Goal: Transaction & Acquisition: Subscribe to service/newsletter

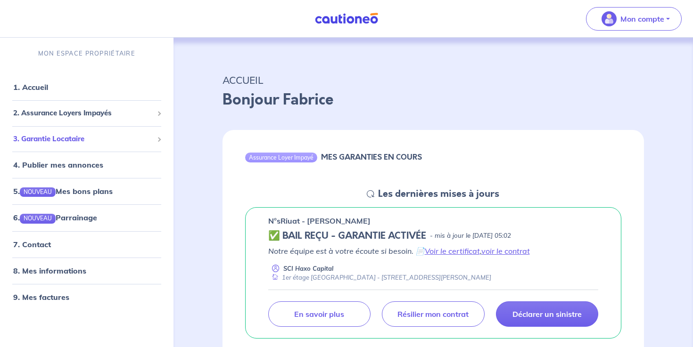
scroll to position [14, 0]
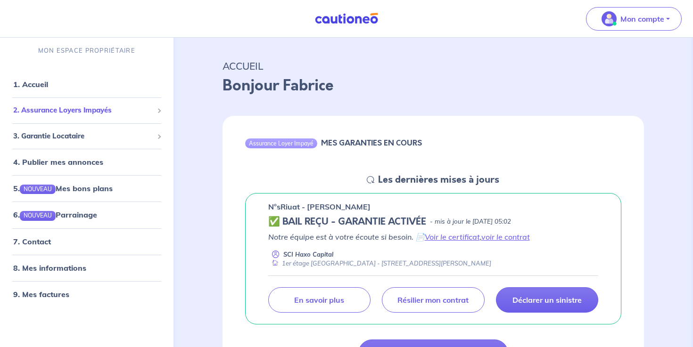
click at [81, 112] on span "2. Assurance Loyers Impayés" at bounding box center [83, 110] width 140 height 11
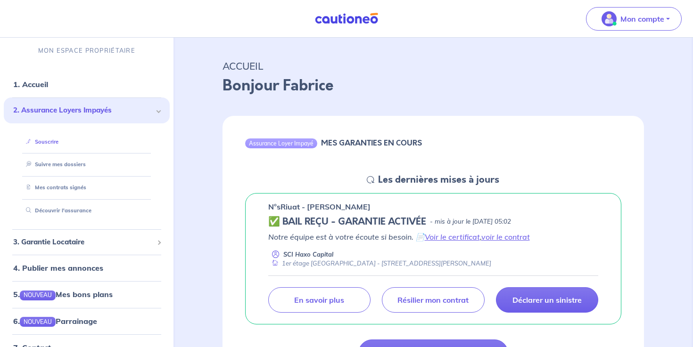
click at [50, 143] on link "Souscrire" at bounding box center [40, 141] width 36 height 7
click at [351, 20] on img at bounding box center [346, 19] width 71 height 12
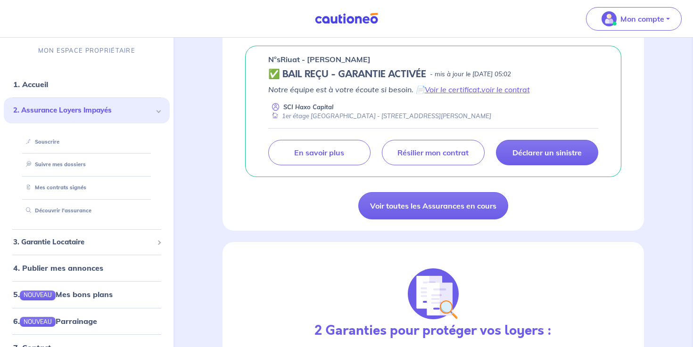
scroll to position [193, 0]
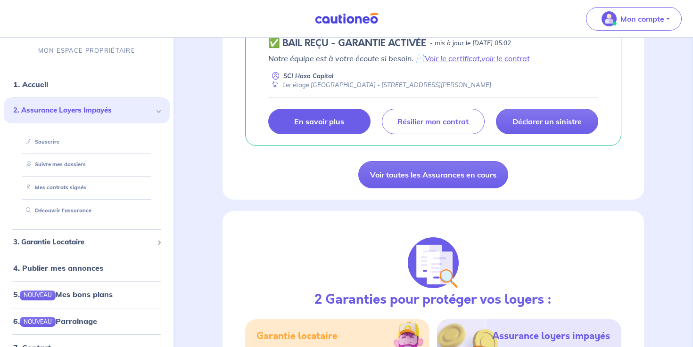
click at [317, 121] on p "En savoir plus" at bounding box center [319, 121] width 50 height 9
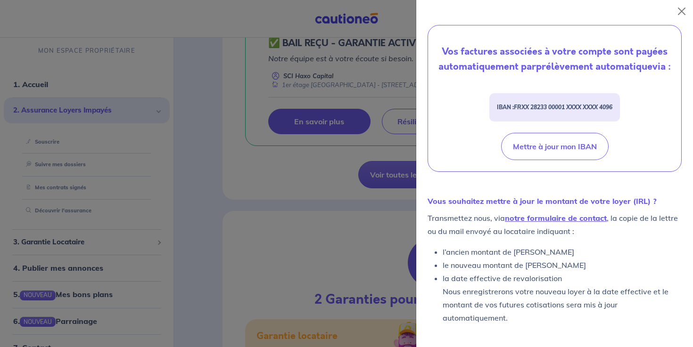
scroll to position [384, 0]
click at [370, 271] on div at bounding box center [346, 173] width 693 height 347
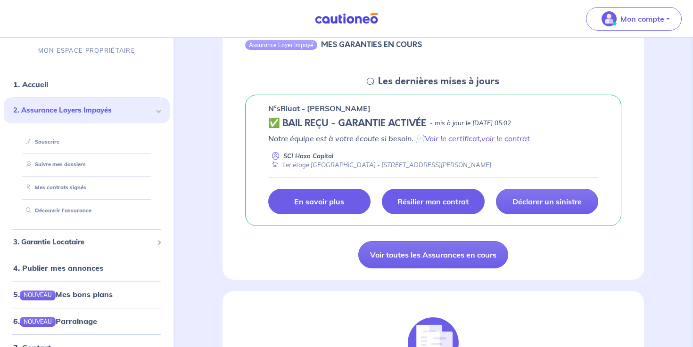
scroll to position [106, 0]
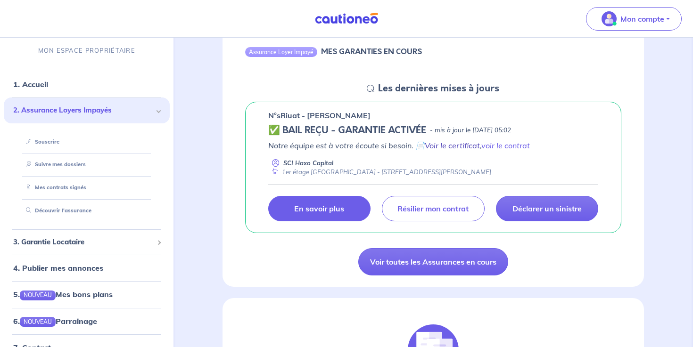
click at [462, 147] on link "Voir le certificat" at bounding box center [452, 145] width 55 height 9
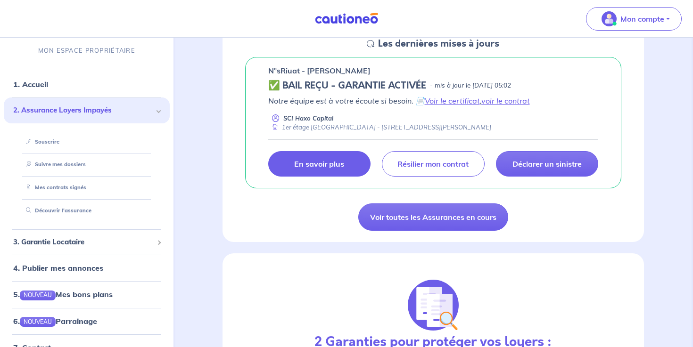
scroll to position [153, 0]
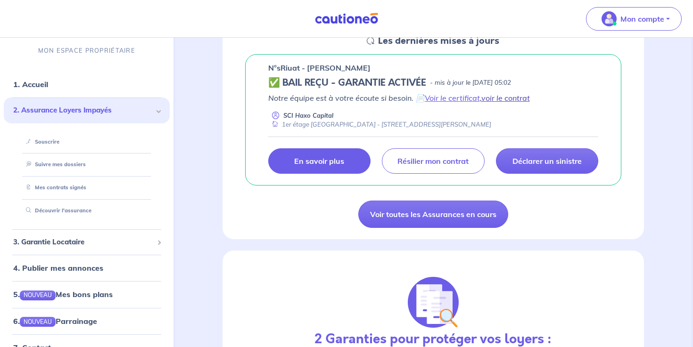
click at [514, 95] on link "voir le contrat" at bounding box center [505, 97] width 49 height 9
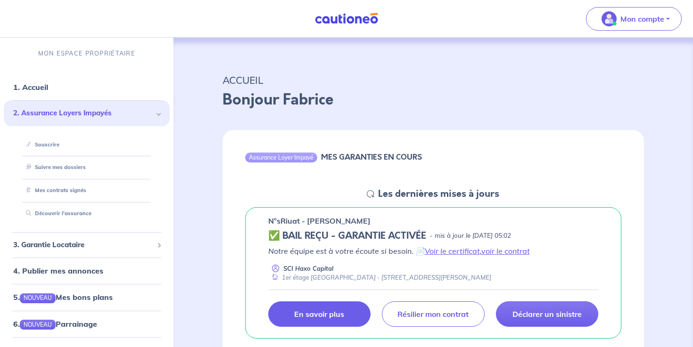
scroll to position [0, 0]
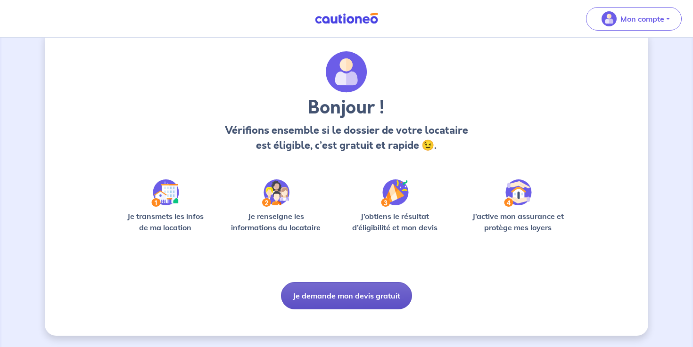
scroll to position [20, 0]
click at [349, 297] on button "Je demande mon devis gratuit" at bounding box center [346, 295] width 131 height 27
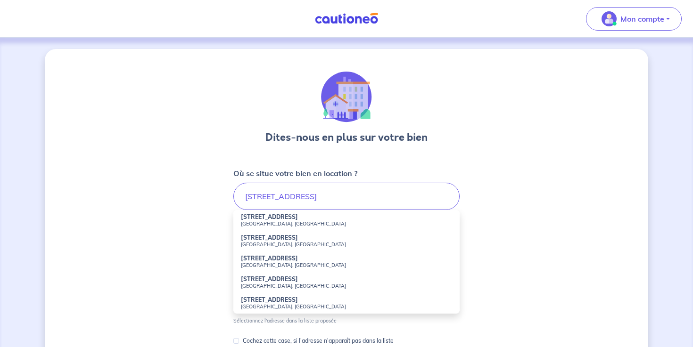
click at [320, 216] on li "94 Rue Haxo Paris, France" at bounding box center [346, 220] width 226 height 21
type input "94 Rue Haxo, Paris, France"
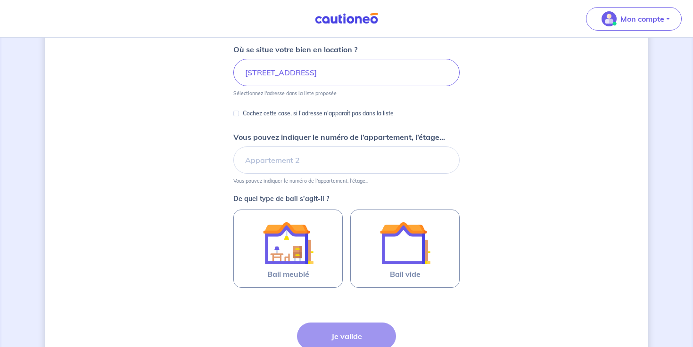
scroll to position [126, 0]
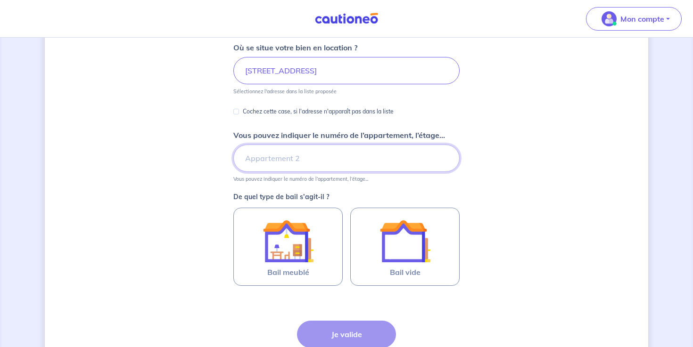
click at [291, 161] on input "Vous pouvez indiquer le numéro de l’appartement, l’étage..." at bounding box center [346, 158] width 226 height 27
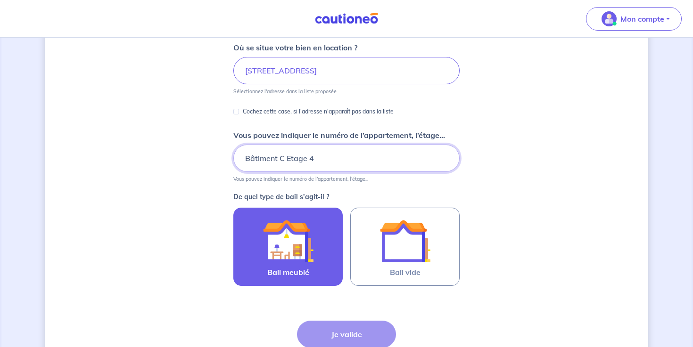
type input "Bâtiment C Etage 4"
click at [301, 249] on img at bounding box center [288, 241] width 51 height 51
click at [0, 0] on input "Bail meublé" at bounding box center [0, 0] width 0 height 0
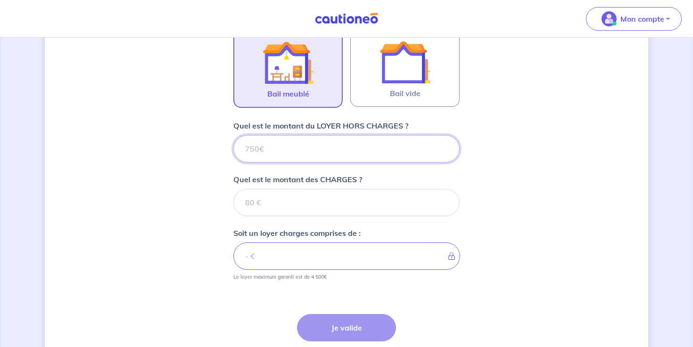
scroll to position [291, 0]
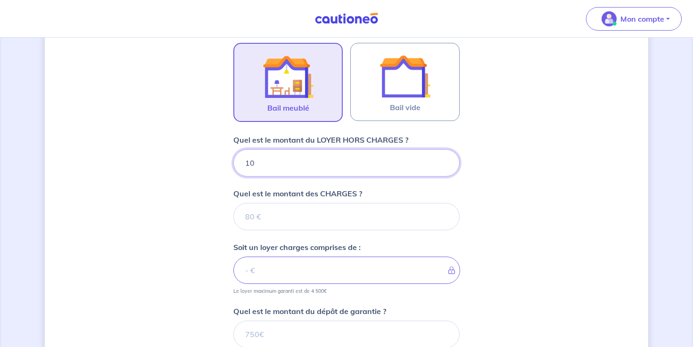
type input "100"
type input "1000"
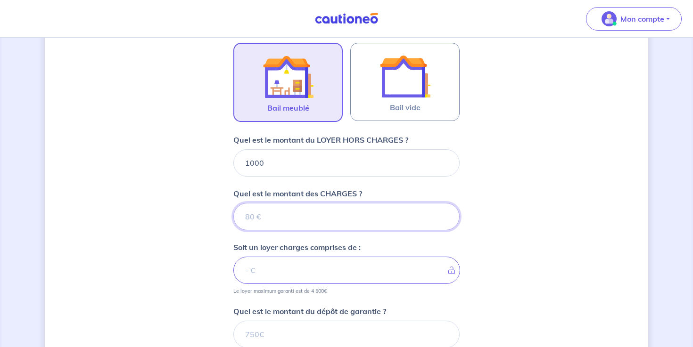
click at [288, 218] on input "Quel est le montant des CHARGES ?" at bounding box center [346, 216] width 226 height 27
type input "500"
type input "1500"
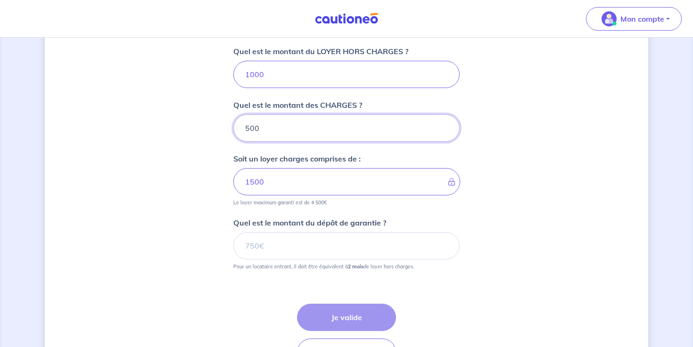
scroll to position [400, 0]
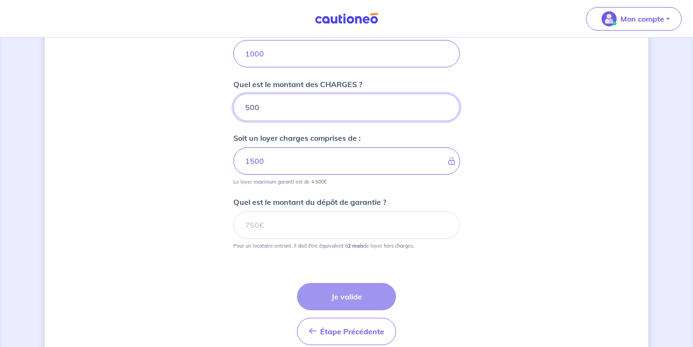
type input "500"
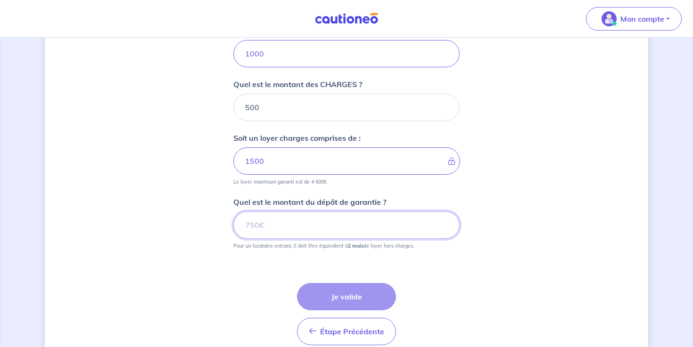
click at [314, 226] on input "Quel est le montant du dépôt de garantie ?" at bounding box center [346, 225] width 226 height 27
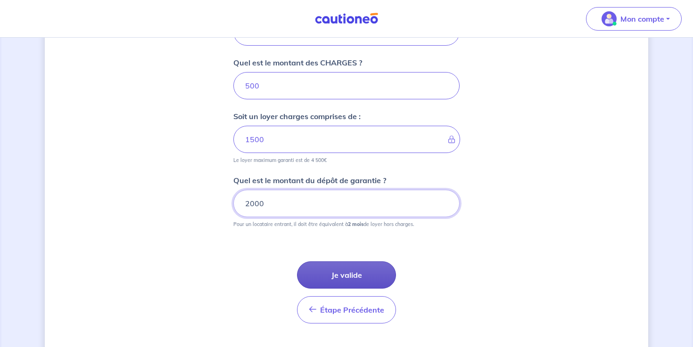
type input "2000"
click at [350, 276] on button "Je valide" at bounding box center [346, 275] width 99 height 27
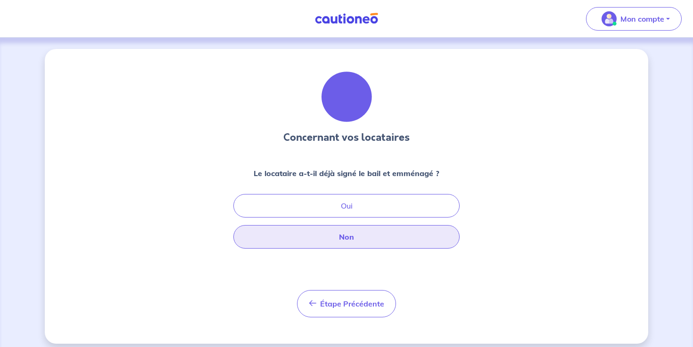
click at [346, 238] on button "Non" at bounding box center [346, 237] width 226 height 24
